Goal: Transaction & Acquisition: Purchase product/service

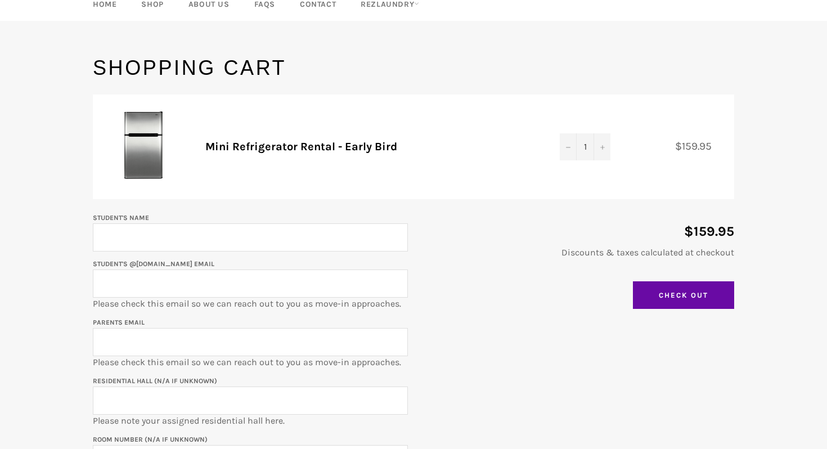
scroll to position [86, 0]
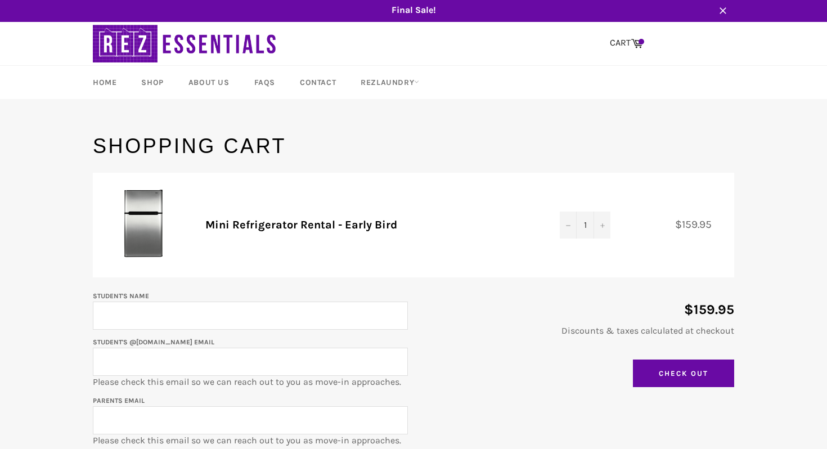
click at [362, 242] on td "Mini Refrigerator Rental - Early Bird" at bounding box center [371, 225] width 354 height 105
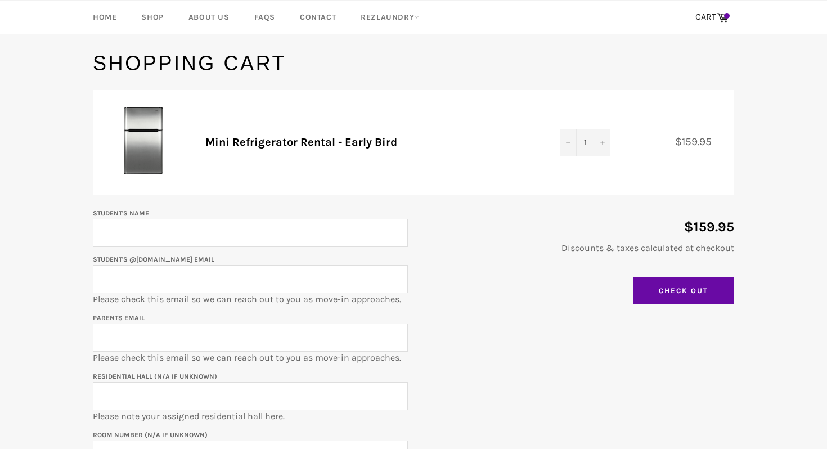
scroll to position [139, 0]
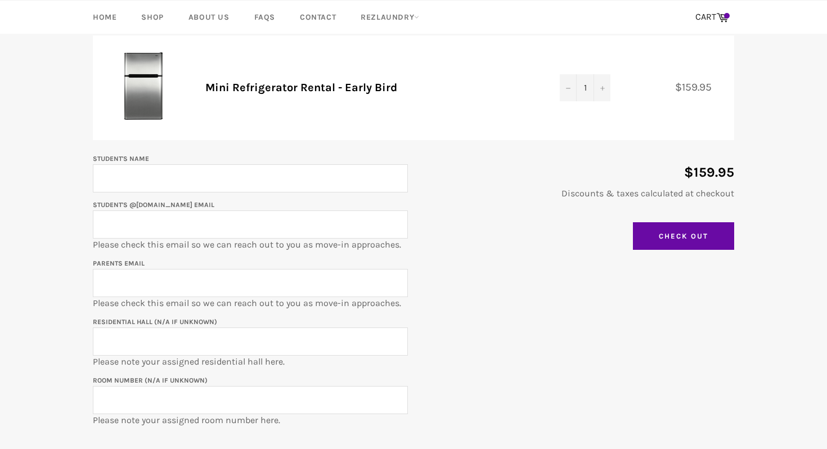
click at [153, 165] on input "Student's Name" at bounding box center [250, 178] width 315 height 28
type input "[PERSON_NAME]"
type input "[EMAIL_ADDRESS][DOMAIN_NAME]"
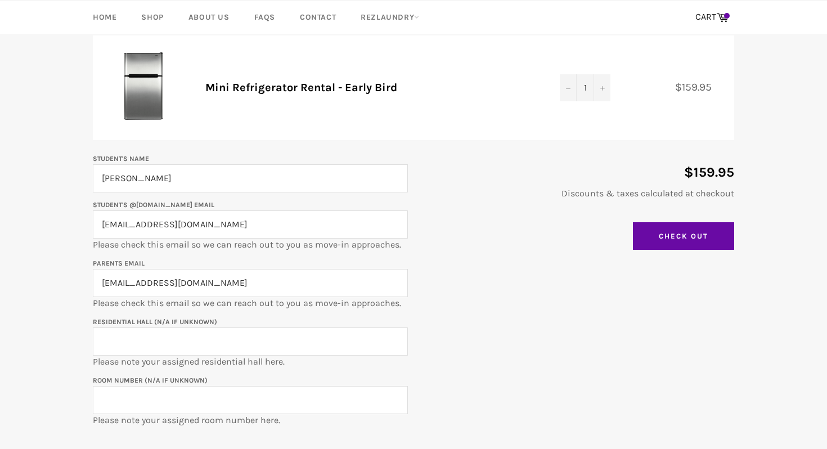
type input "[EMAIL_ADDRESS][DOMAIN_NAME]"
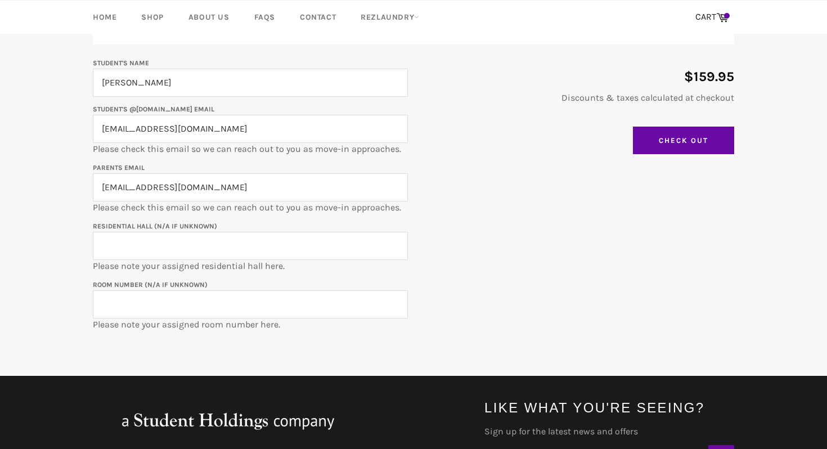
scroll to position [236, 0]
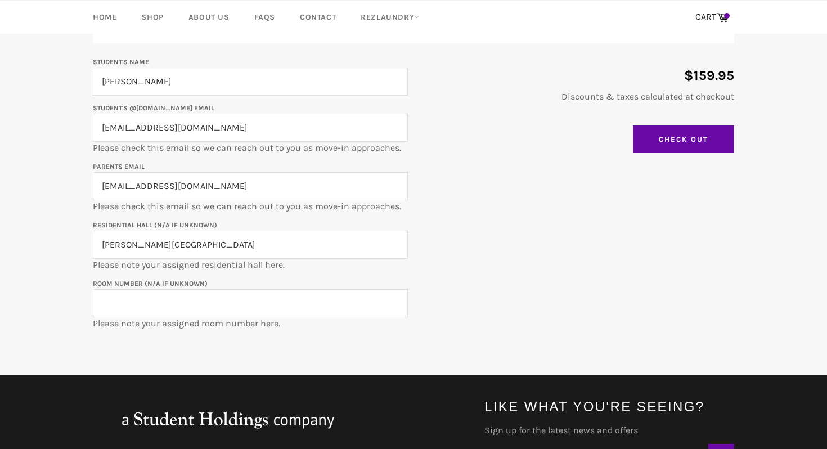
type input "[PERSON_NAME][GEOGRAPHIC_DATA]"
click at [153, 314] on input "Room Number (N/A if unknown)" at bounding box center [250, 303] width 315 height 28
type input "0"
type input "301"
click at [51, 287] on main "Shopping Cart Product Quantity Total Mini Refrigerator Rental - Early Bird Quan…" at bounding box center [413, 136] width 827 height 476
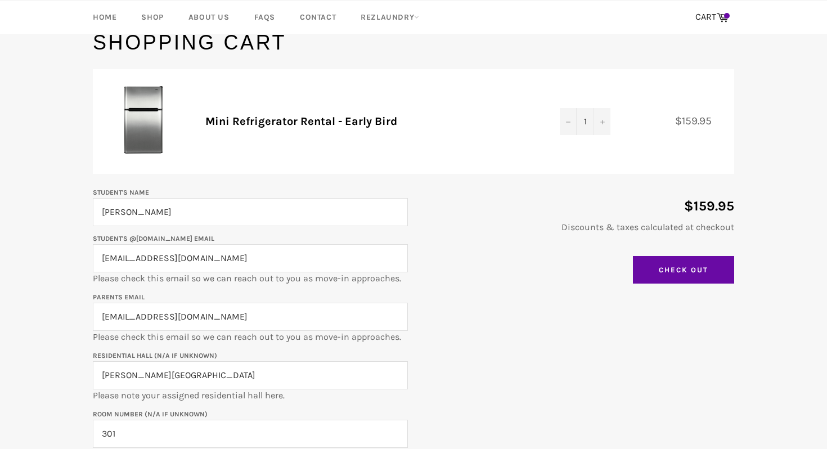
scroll to position [114, 0]
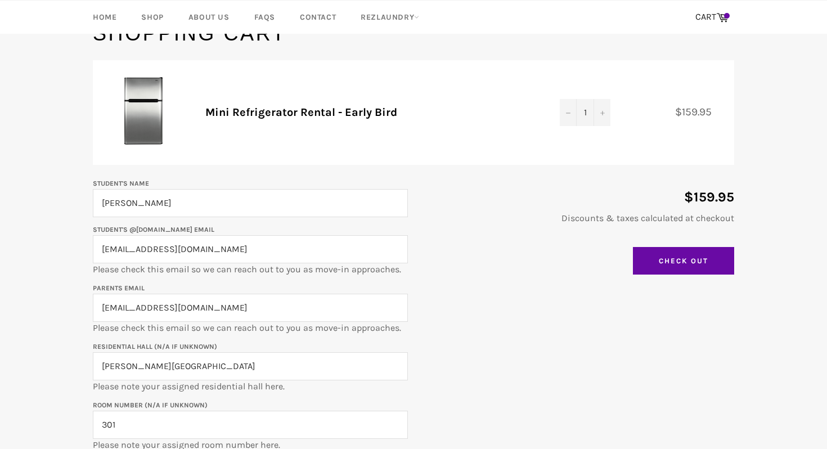
click at [548, 306] on div "Student's Name [PERSON_NAME] Student's @[DOMAIN_NAME] email [EMAIL_ADDRESS][DOM…" at bounding box center [408, 314] width 652 height 274
